Goal: Task Accomplishment & Management: Manage account settings

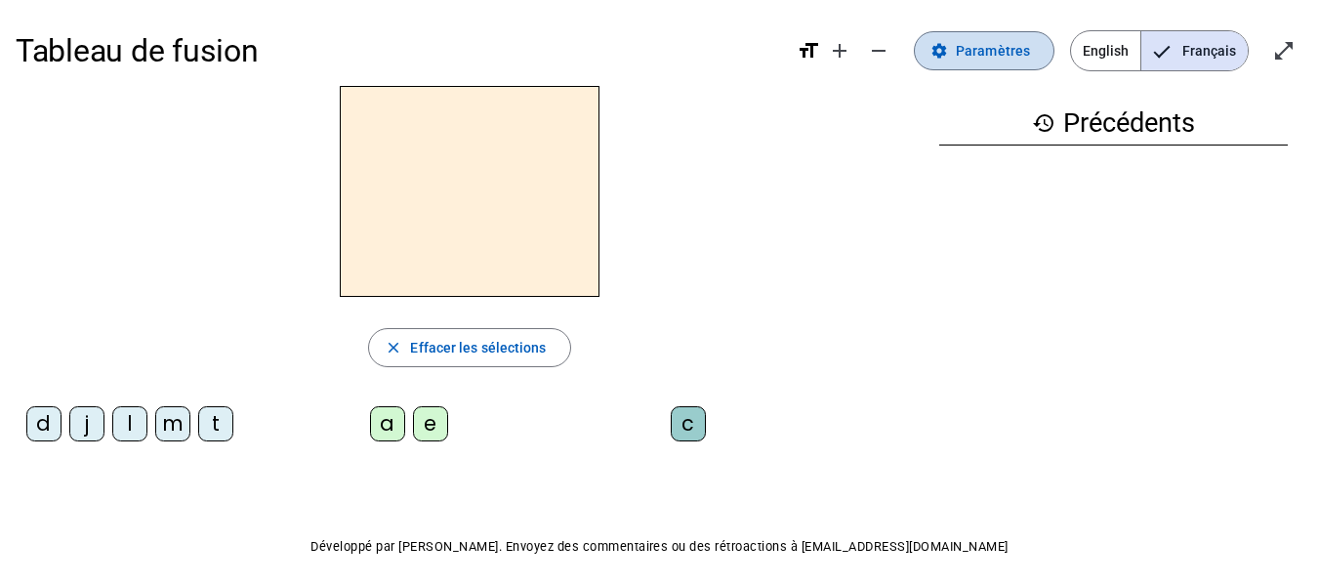
click at [992, 63] on span at bounding box center [984, 50] width 139 height 47
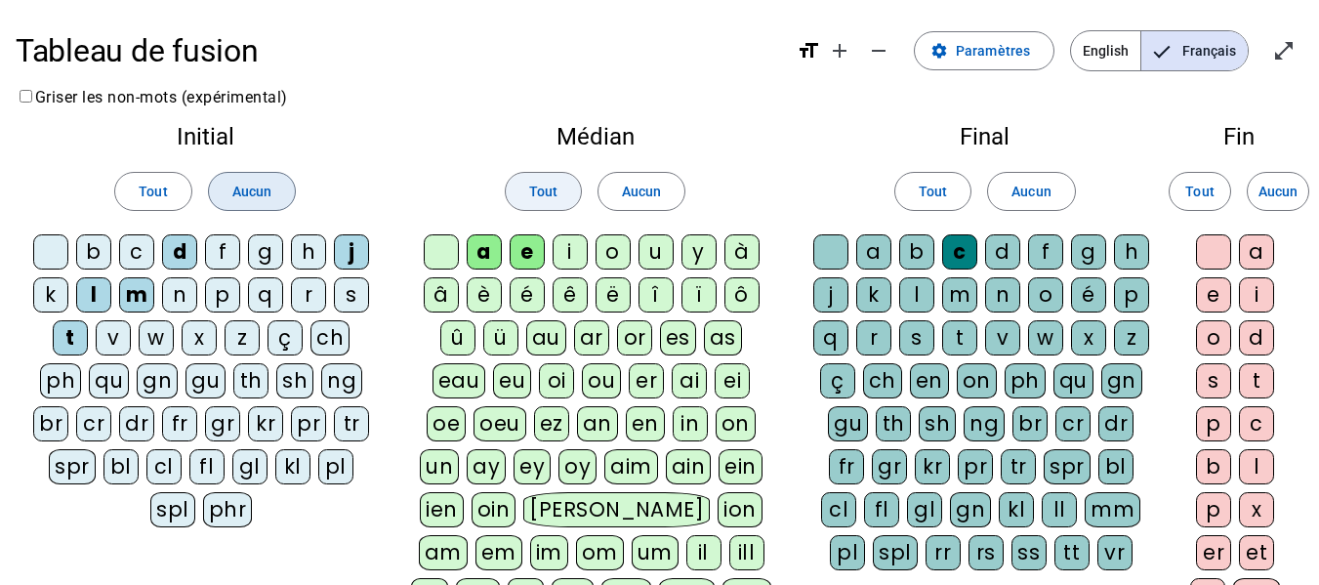
drag, startPoint x: 273, startPoint y: 196, endPoint x: 515, endPoint y: 205, distance: 241.3
click at [288, 193] on span at bounding box center [252, 191] width 86 height 47
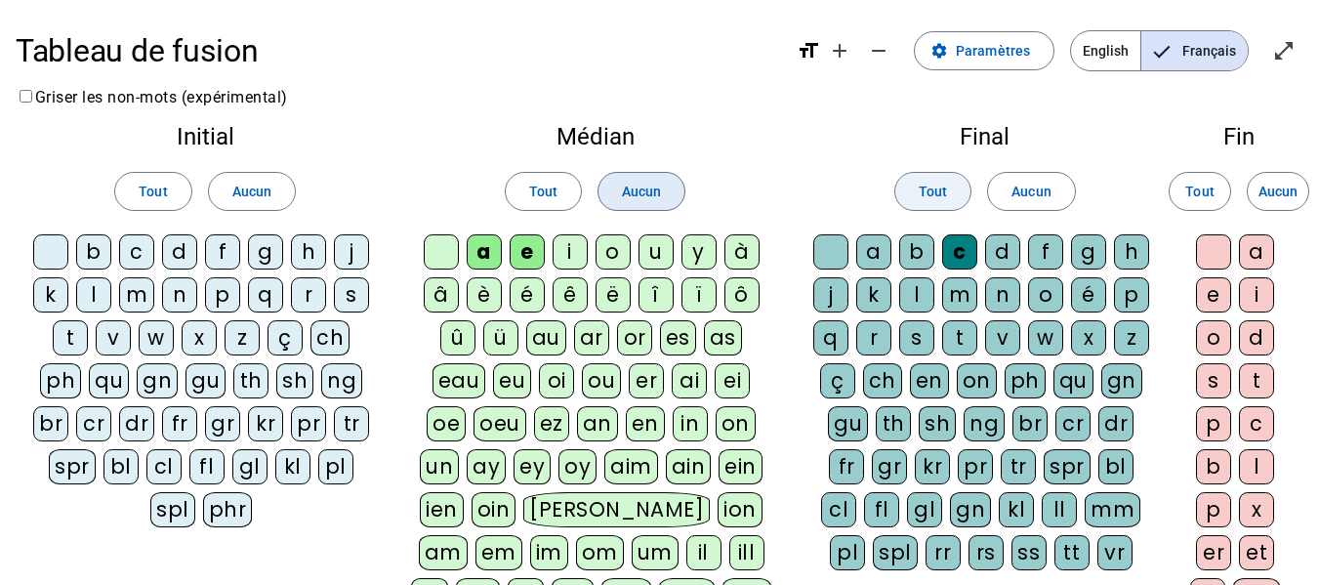
drag, startPoint x: 628, startPoint y: 197, endPoint x: 912, endPoint y: 194, distance: 284.2
click at [648, 196] on span "Aucun" at bounding box center [641, 191] width 39 height 23
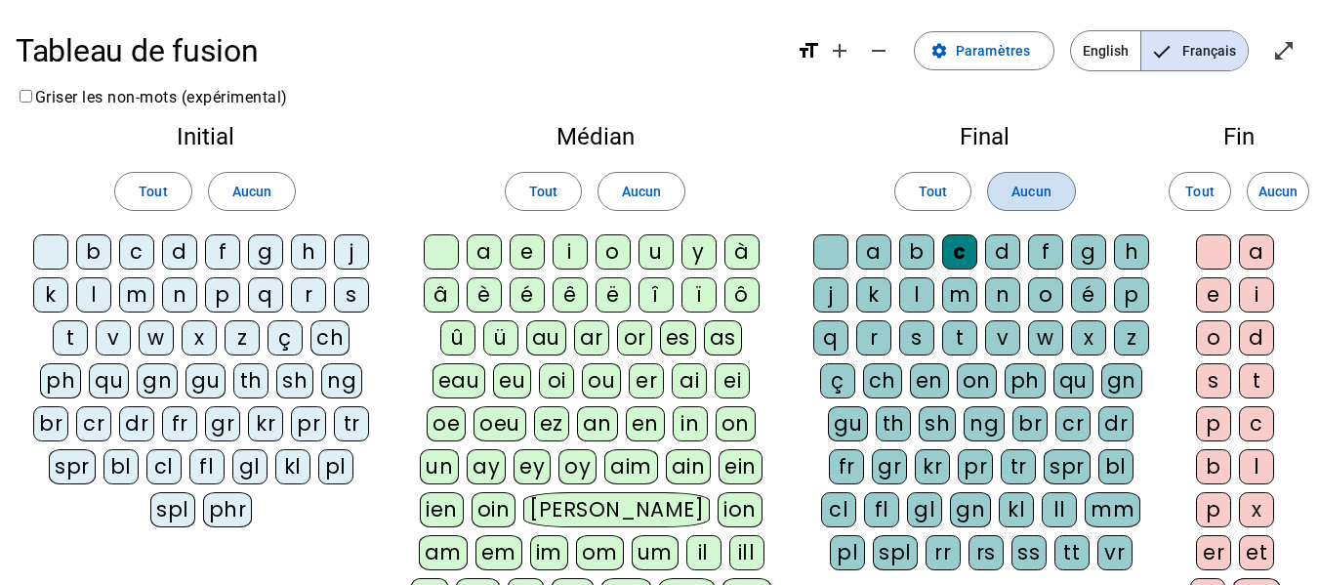
click at [1024, 195] on span "Aucun" at bounding box center [1031, 191] width 39 height 23
click at [90, 295] on div "l" at bounding box center [93, 294] width 35 height 35
click at [480, 248] on div "a" at bounding box center [484, 251] width 35 height 35
click at [531, 254] on div "e" at bounding box center [527, 251] width 35 height 35
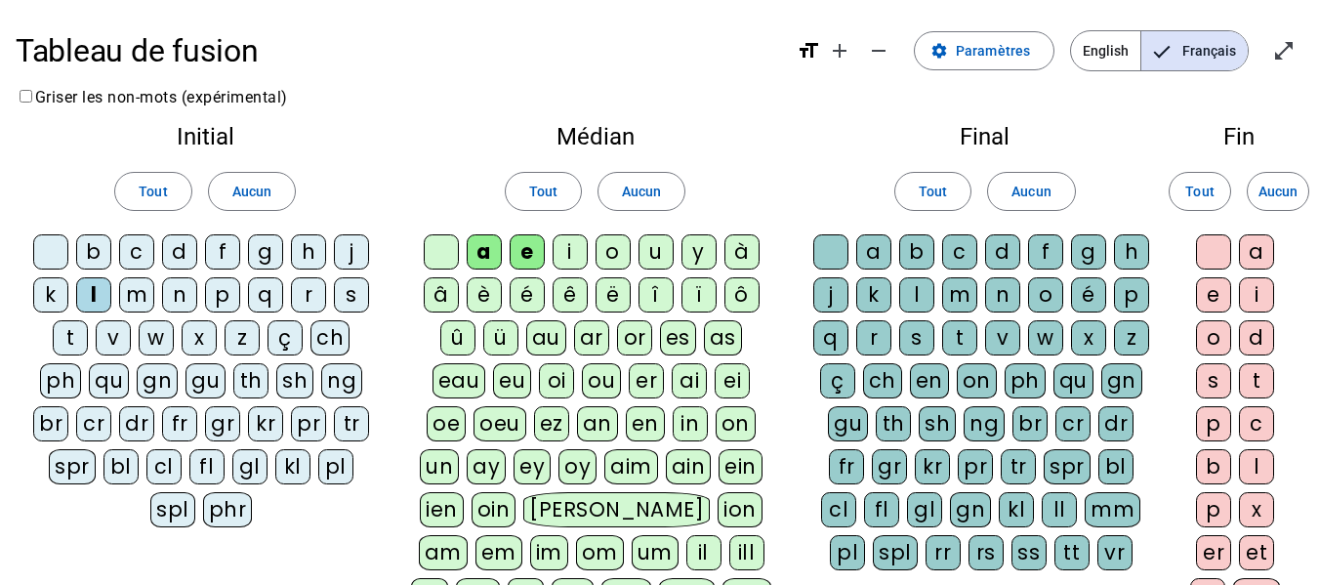
click at [661, 255] on div "u" at bounding box center [656, 251] width 35 height 35
click at [70, 339] on div "t" at bounding box center [70, 337] width 35 height 35
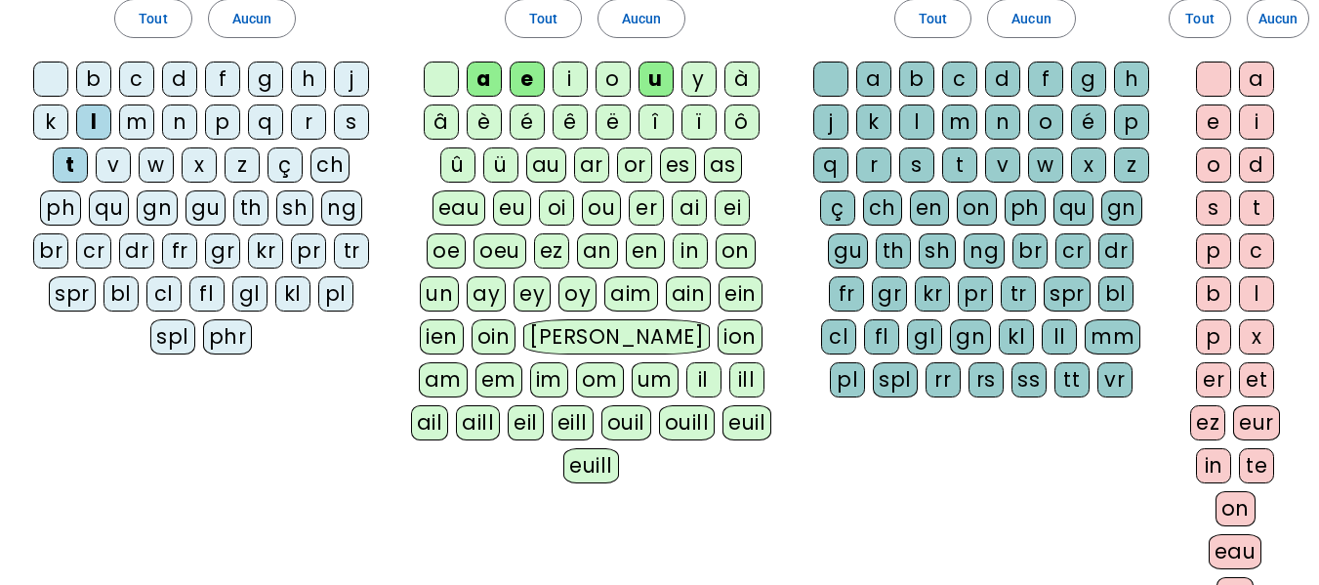
scroll to position [468, 0]
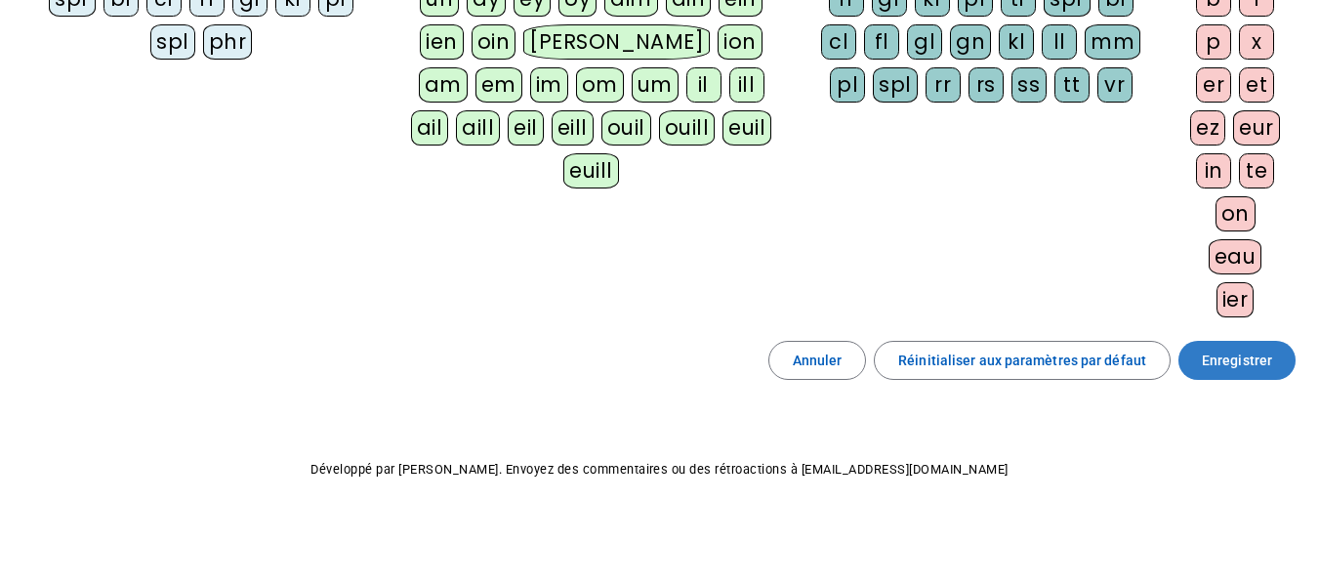
click at [1267, 369] on span "Enregistrer" at bounding box center [1237, 360] width 70 height 23
